Goal: Information Seeking & Learning: Find specific fact

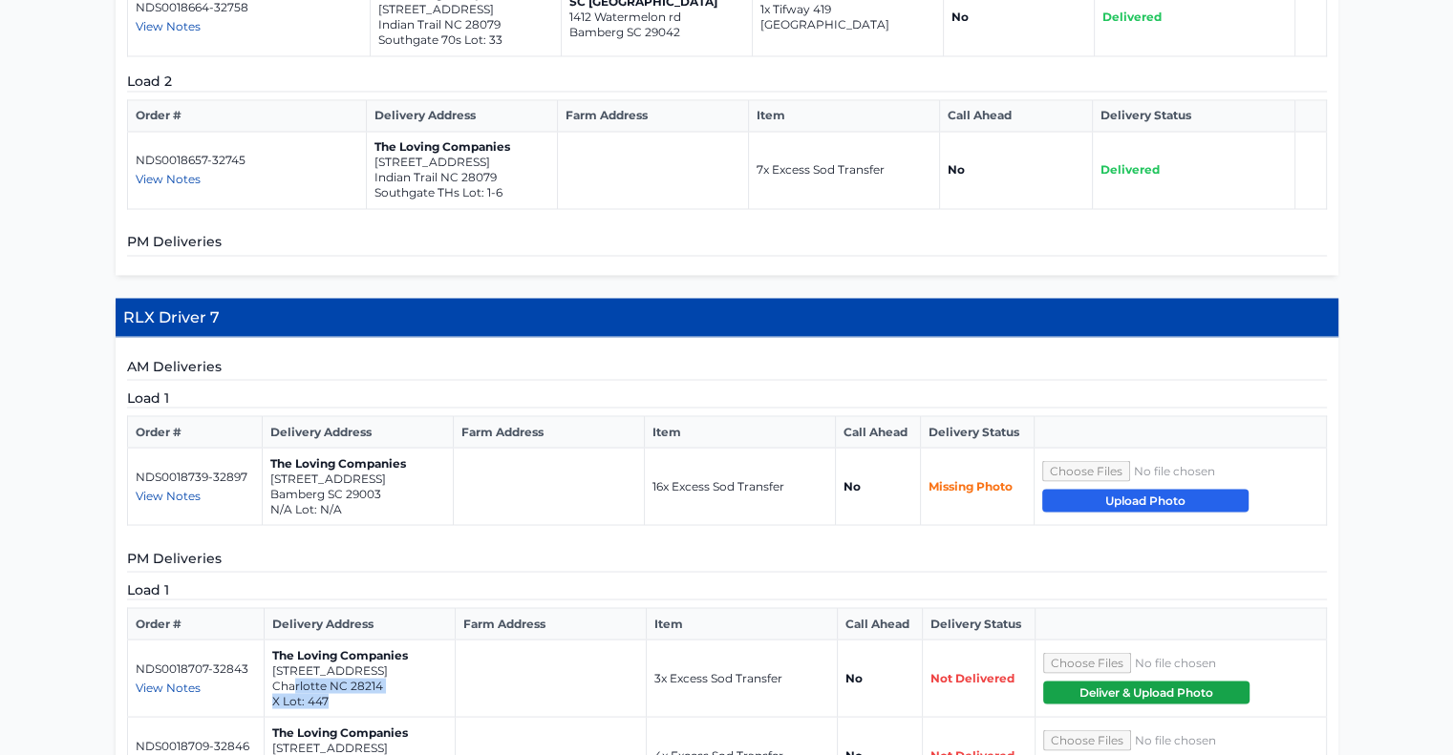
drag, startPoint x: 339, startPoint y: 520, endPoint x: 295, endPoint y: 503, distance: 46.8
click at [295, 640] on td "The Loving Companies [STREET_ADDRESS] X Lot: 447" at bounding box center [359, 678] width 191 height 77
click at [389, 678] on p "Charlotte NC 28214" at bounding box center [359, 685] width 175 height 15
drag, startPoint x: 386, startPoint y: 503, endPoint x: 268, endPoint y: 494, distance: 117.9
click at [268, 640] on td "The Loving Companies [STREET_ADDRESS] X Lot: 447" at bounding box center [359, 678] width 191 height 77
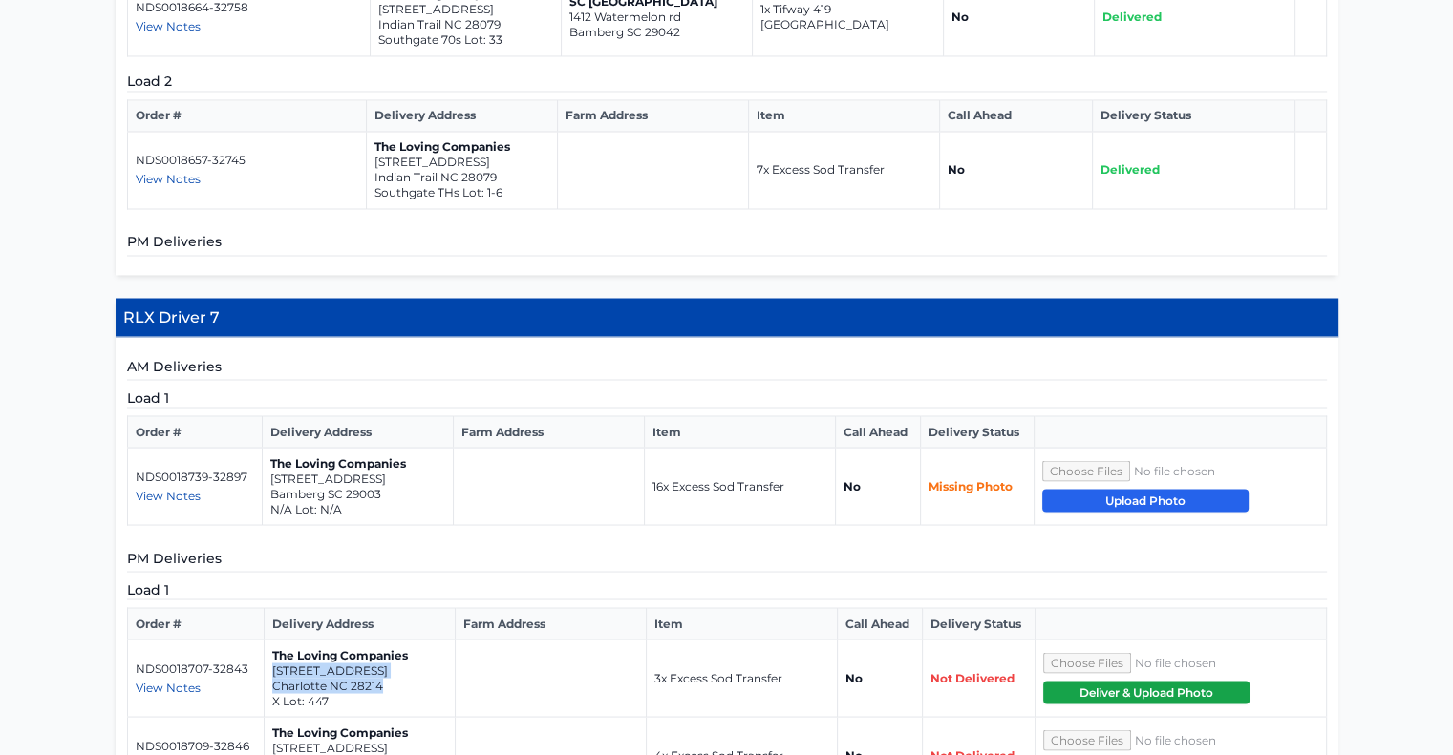
copy td "[STREET_ADDRESS]"
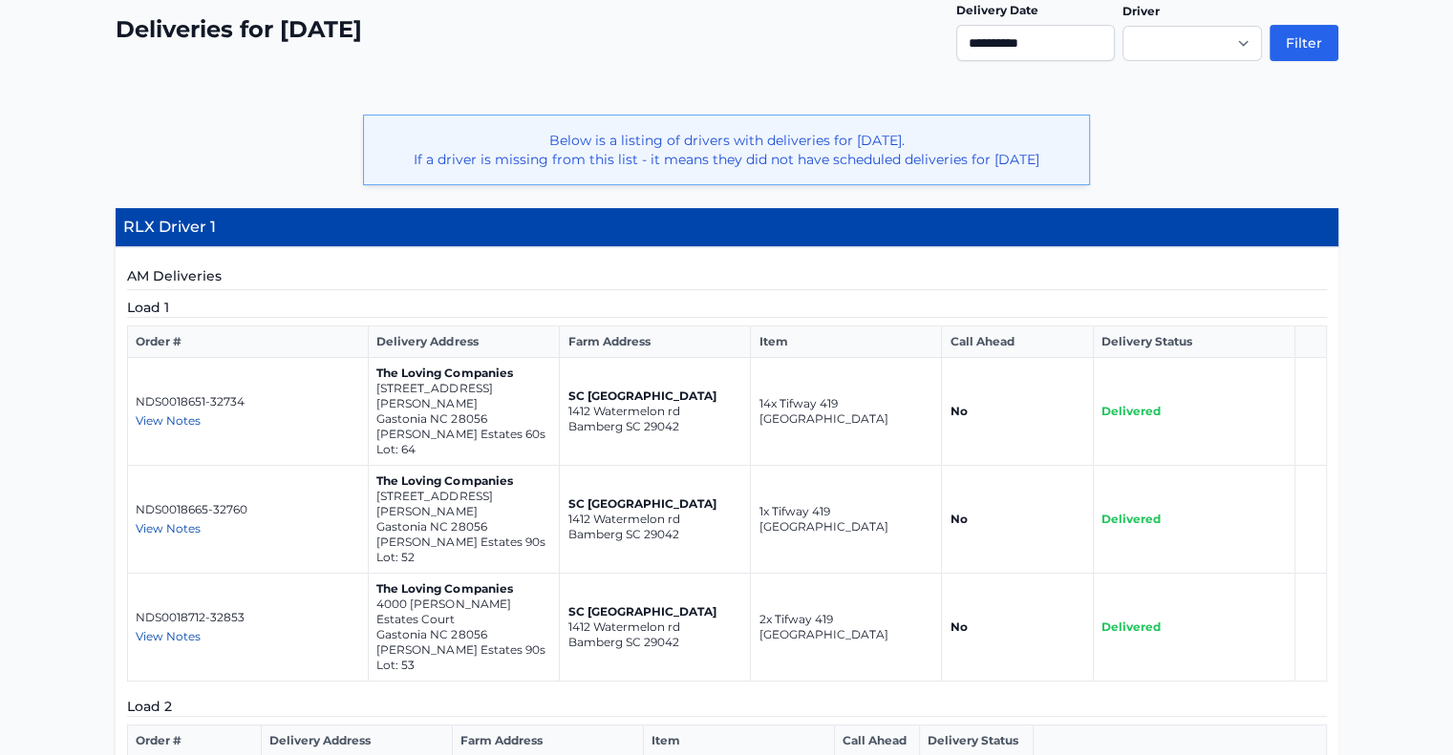
scroll to position [84, 0]
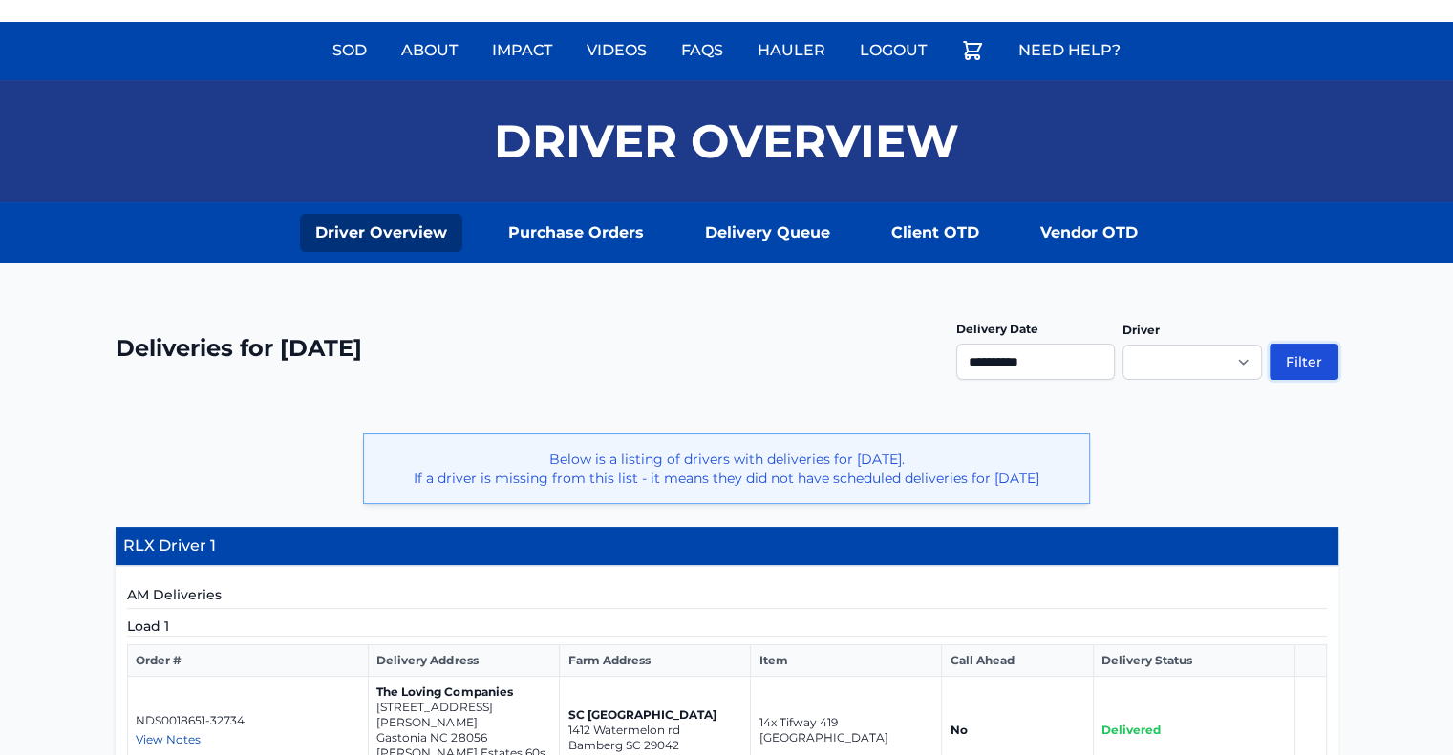
click at [1295, 351] on button "Filter" at bounding box center [1303, 362] width 69 height 36
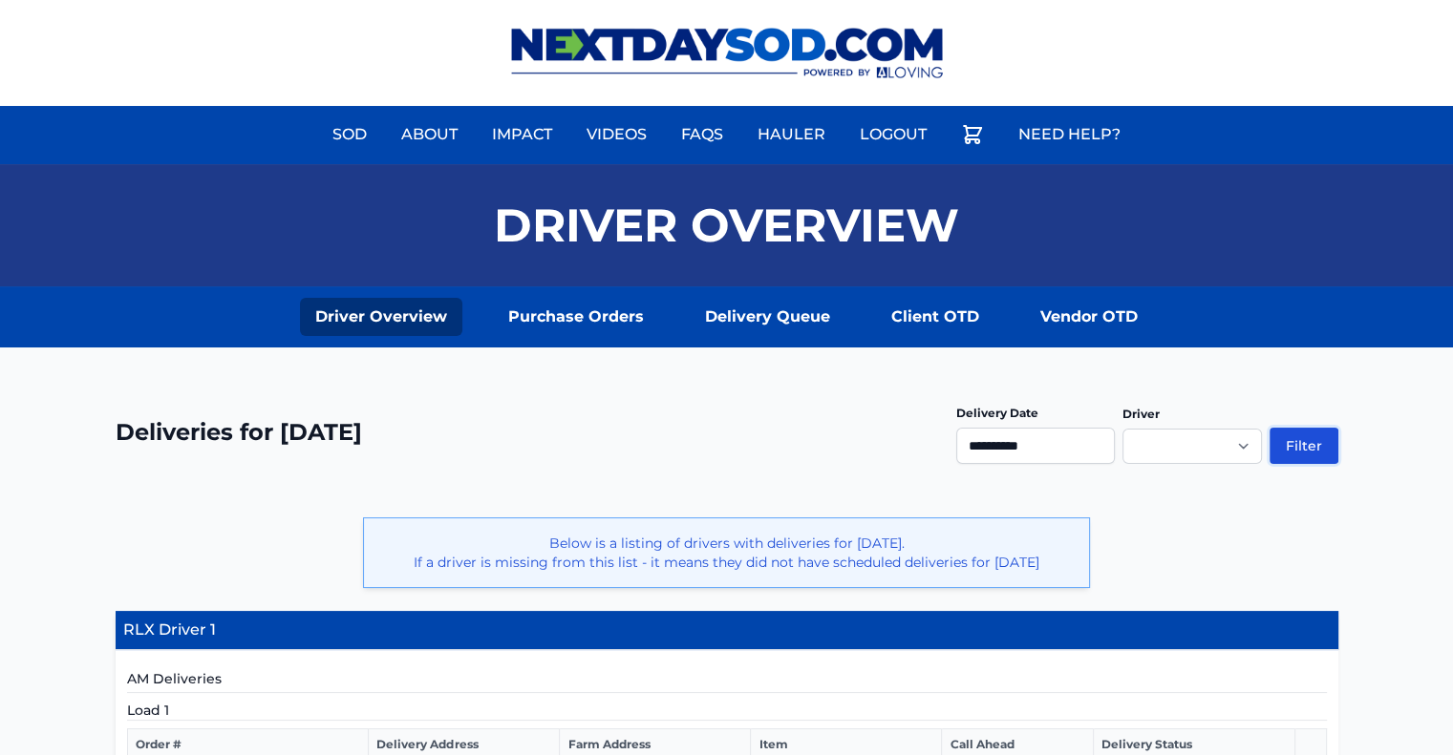
click at [1308, 438] on button "Filter" at bounding box center [1303, 446] width 69 height 36
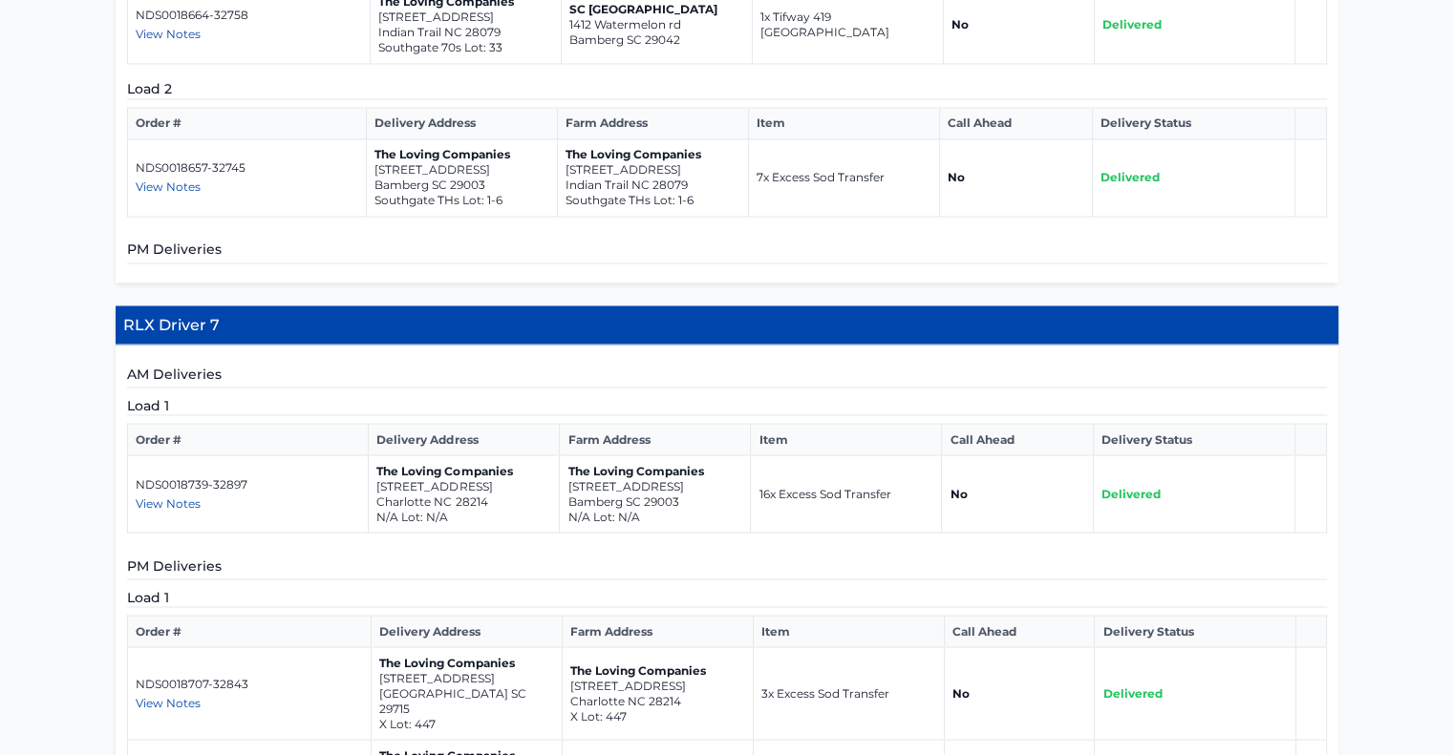
scroll to position [3427, 0]
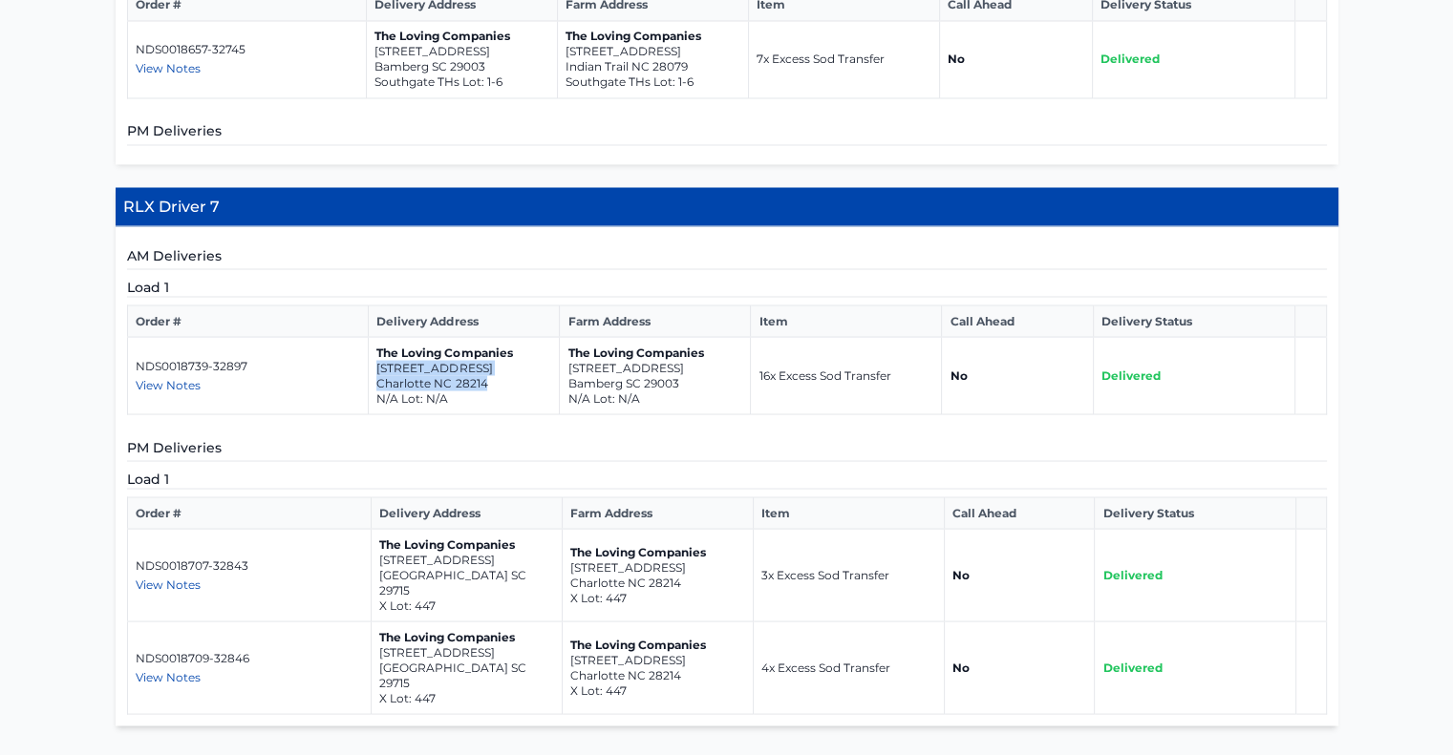
drag, startPoint x: 493, startPoint y: 218, endPoint x: 372, endPoint y: 206, distance: 120.9
click at [372, 337] on td "The Loving Companies 309 Morningside Road Charlotte NC 28214 N/A Lot: N/A" at bounding box center [464, 375] width 191 height 77
copy td "309 Morningside Road Charlotte NC 28214"
drag, startPoint x: 481, startPoint y: 413, endPoint x: 377, endPoint y: 399, distance: 105.0
click at [377, 529] on td "The Loving Companies 4155 Skyboat Circle Fort Mill SC 29715 X Lot: 447" at bounding box center [466, 575] width 191 height 93
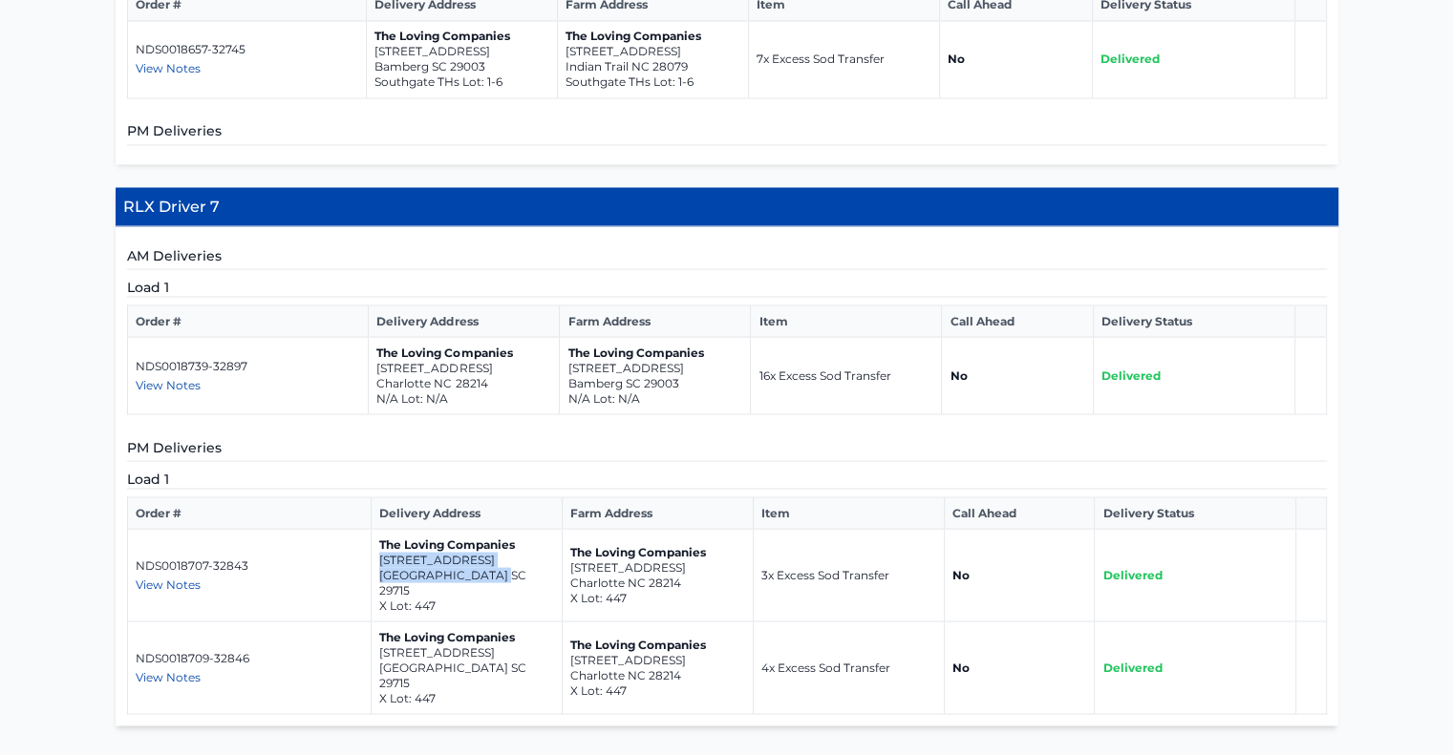
copy td "4155 Skyboat Circle Fort Mill SC 29715"
drag, startPoint x: 478, startPoint y: 487, endPoint x: 376, endPoint y: 476, distance: 102.8
click at [376, 622] on td "The Loving Companies 4155 Skyboat Circle Fort Mill SC 29715 X Lot: 447" at bounding box center [466, 668] width 191 height 93
copy td "4155 Skyboat Circle Fort Mill SC 29715"
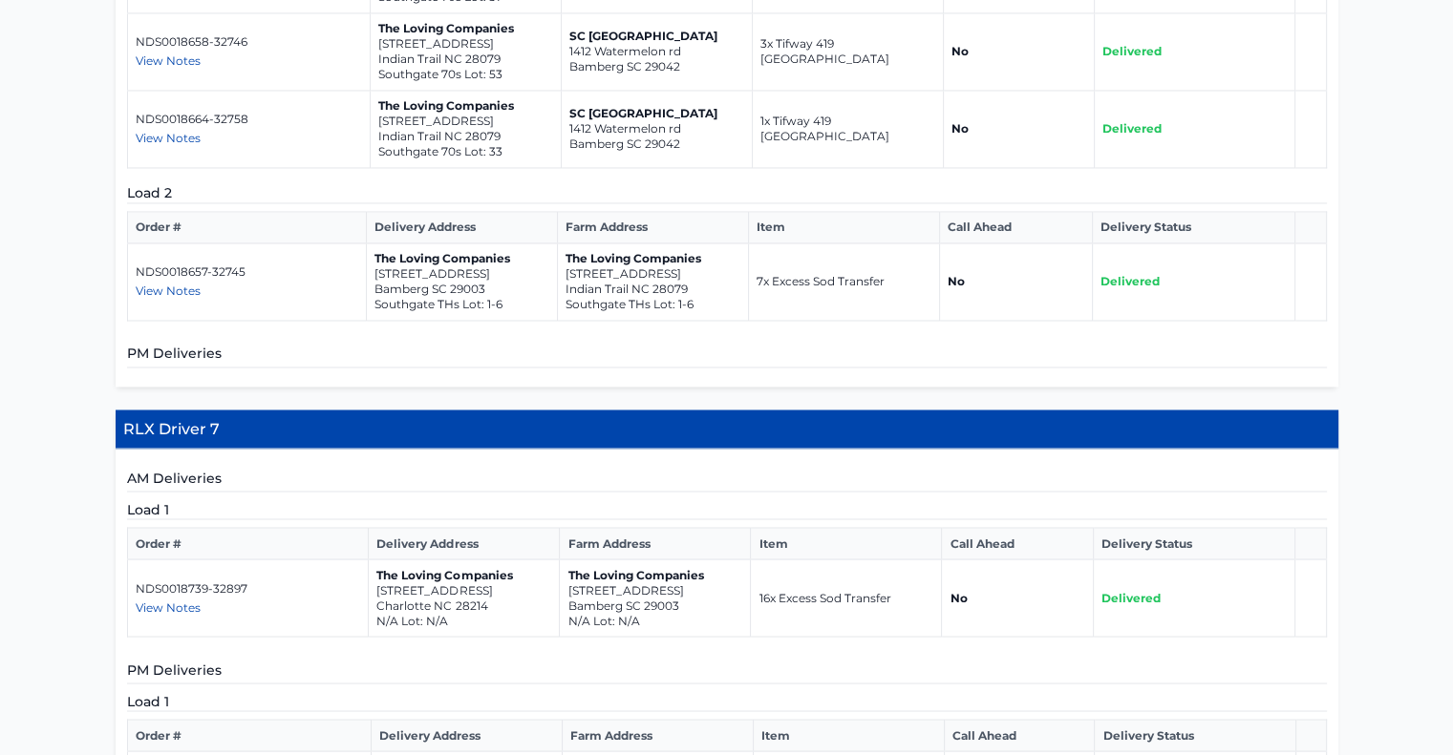
scroll to position [3236, 0]
